Goal: Task Accomplishment & Management: Manage account settings

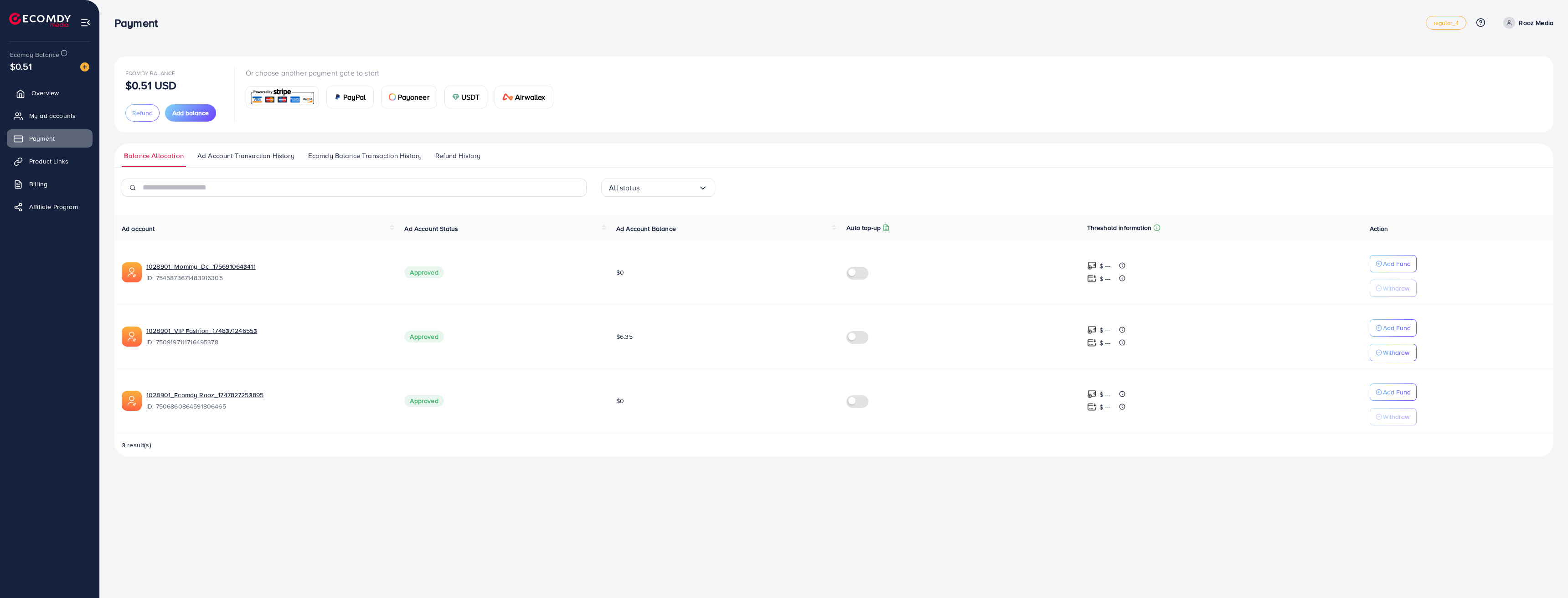
click at [72, 89] on link "Overview" at bounding box center [49, 93] width 85 height 18
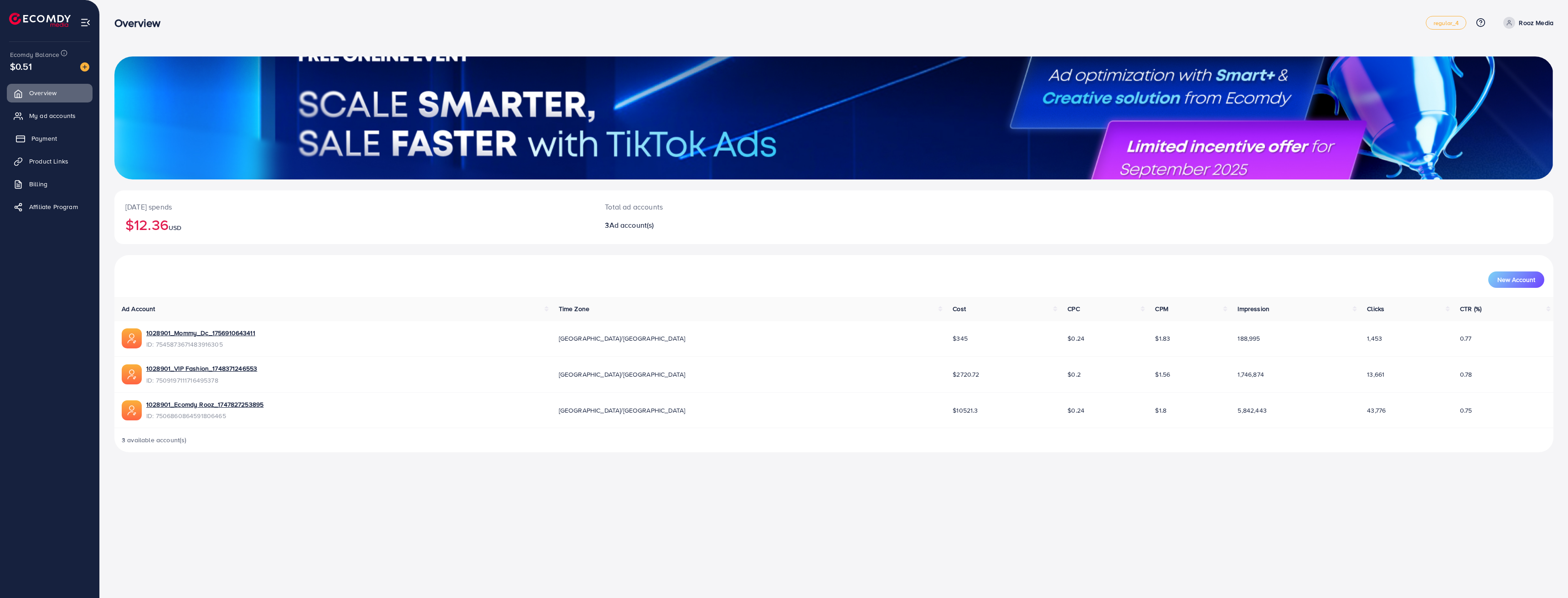
click at [57, 136] on link "Payment" at bounding box center [49, 138] width 85 height 18
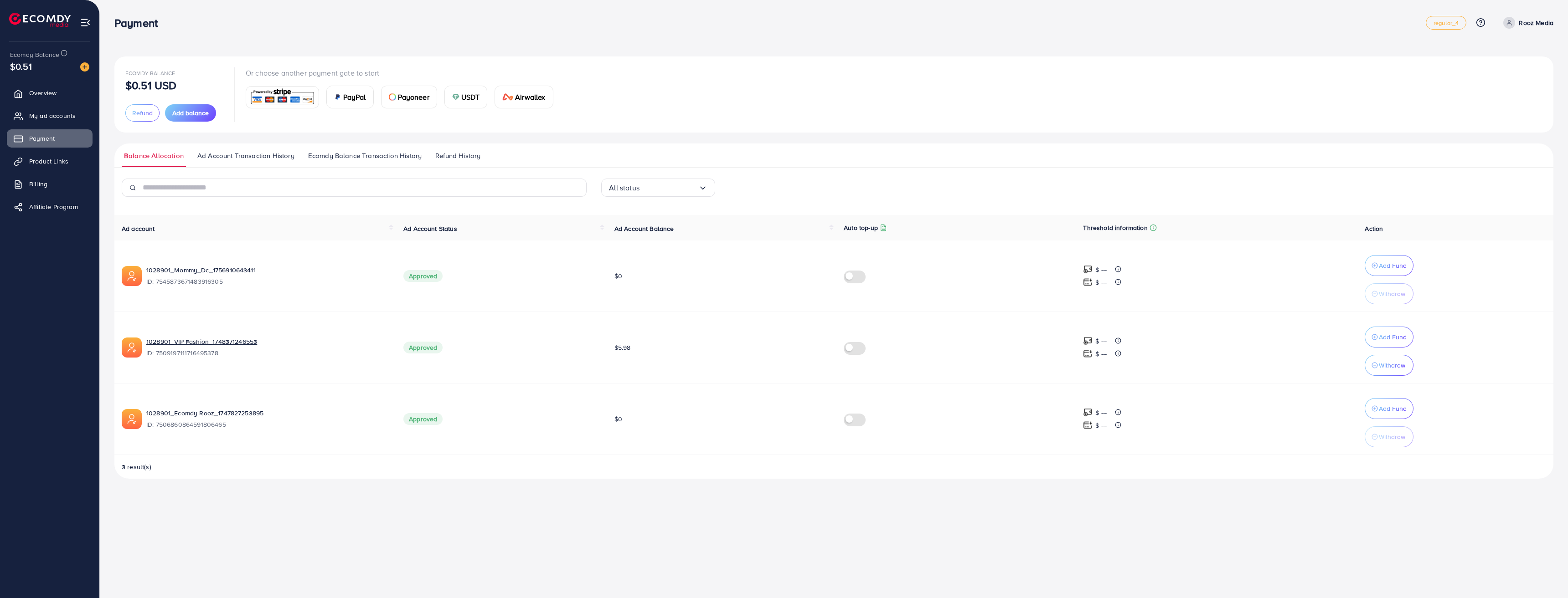
click at [594, 554] on div "Payment regular_4 Help Center Contact Support Plans and Pricing Term and policy…" at bounding box center [784, 299] width 1568 height 598
